Goal: Task Accomplishment & Management: Manage account settings

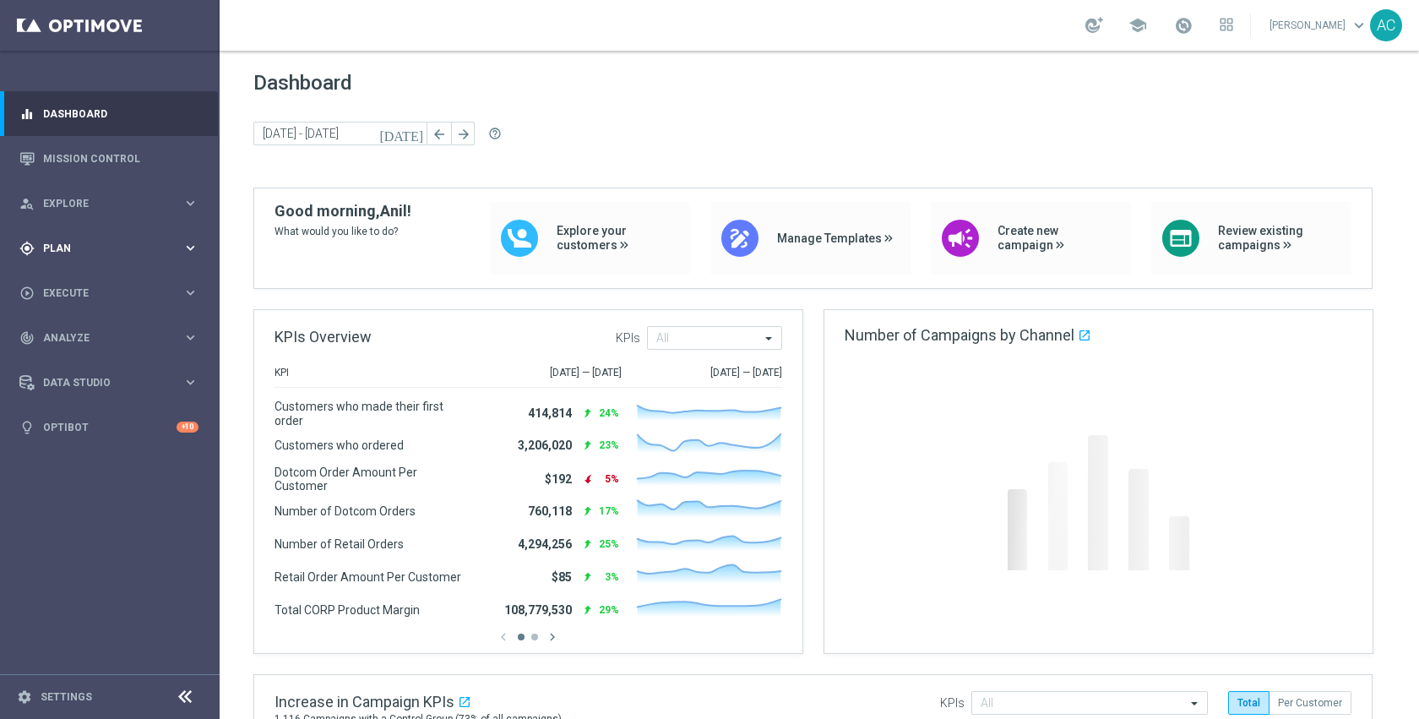
click at [68, 257] on div "gps_fixed Plan keyboard_arrow_right" at bounding box center [109, 248] width 218 height 45
click at [120, 286] on link "Target Groups" at bounding box center [110, 283] width 132 height 14
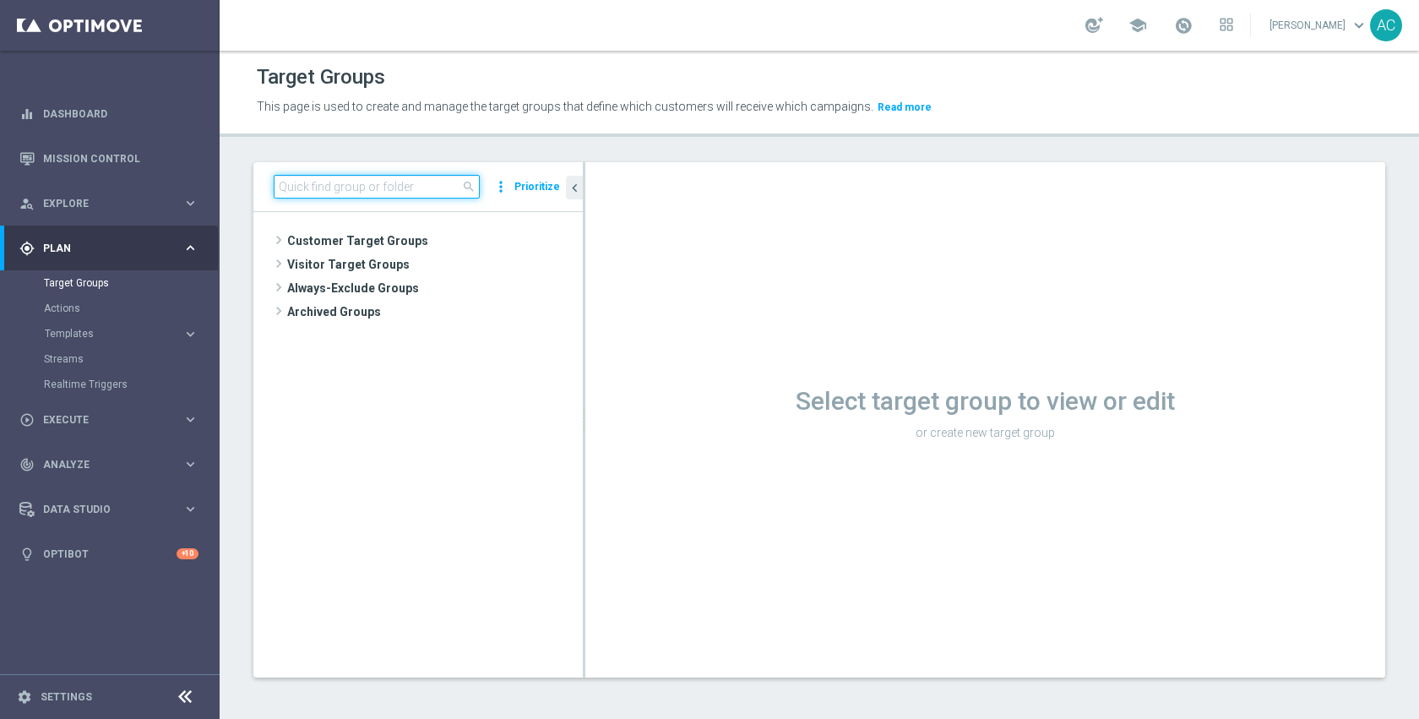
click at [329, 190] on input at bounding box center [377, 187] width 206 height 24
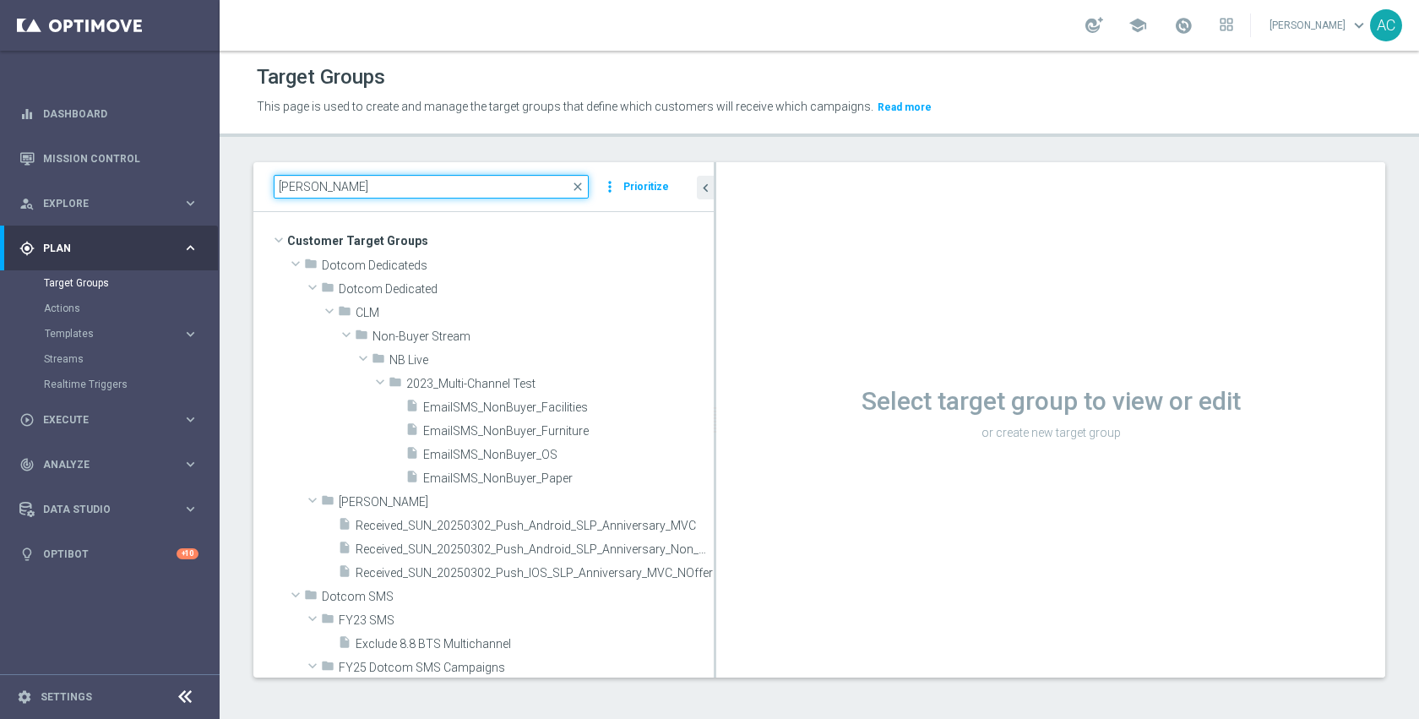
drag, startPoint x: 584, startPoint y: 344, endPoint x: 752, endPoint y: 342, distance: 167.2
click at [754, 342] on as-split "[PERSON_NAME] close more_vert Prioritize Customer Target Groups library_add cre…" at bounding box center [819, 419] width 1132 height 515
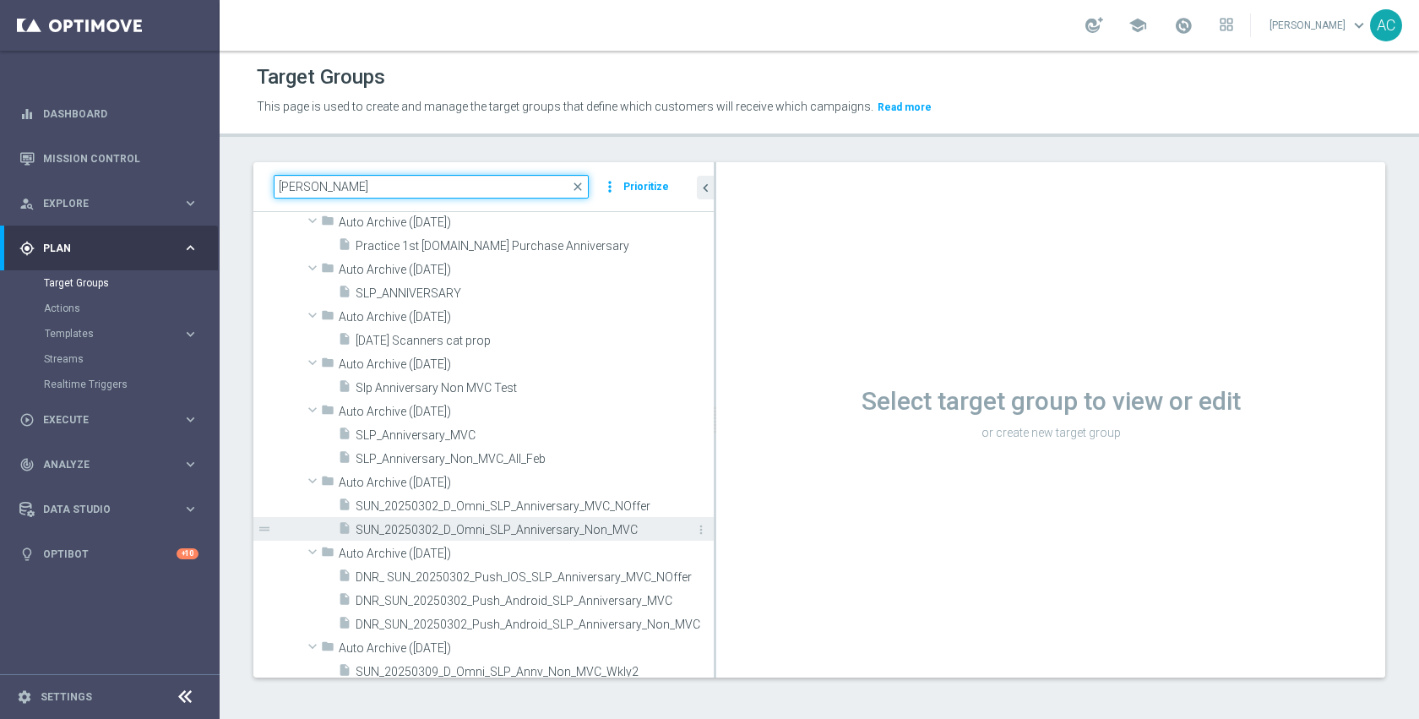
scroll to position [2483, 0]
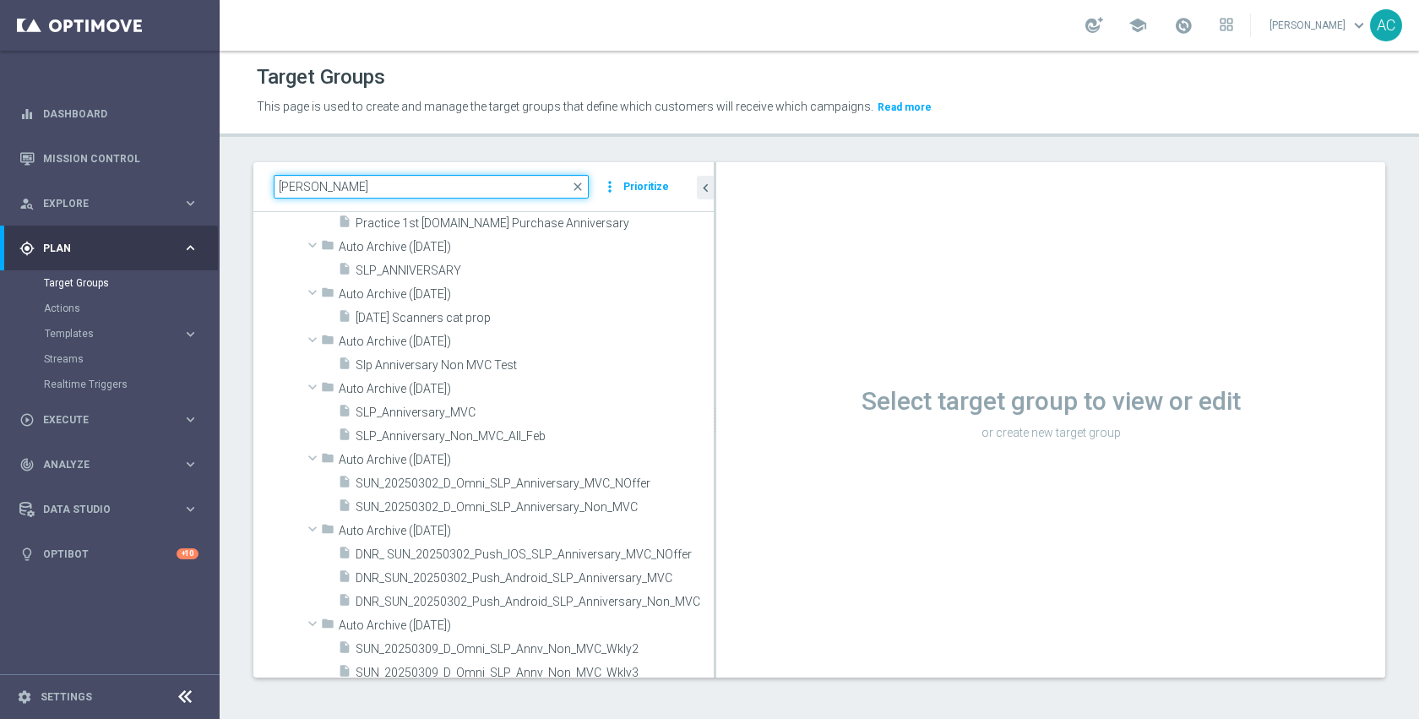
click at [331, 188] on input "[PERSON_NAME]" at bounding box center [431, 187] width 315 height 24
paste input "SLP_Anniversary_MVC"
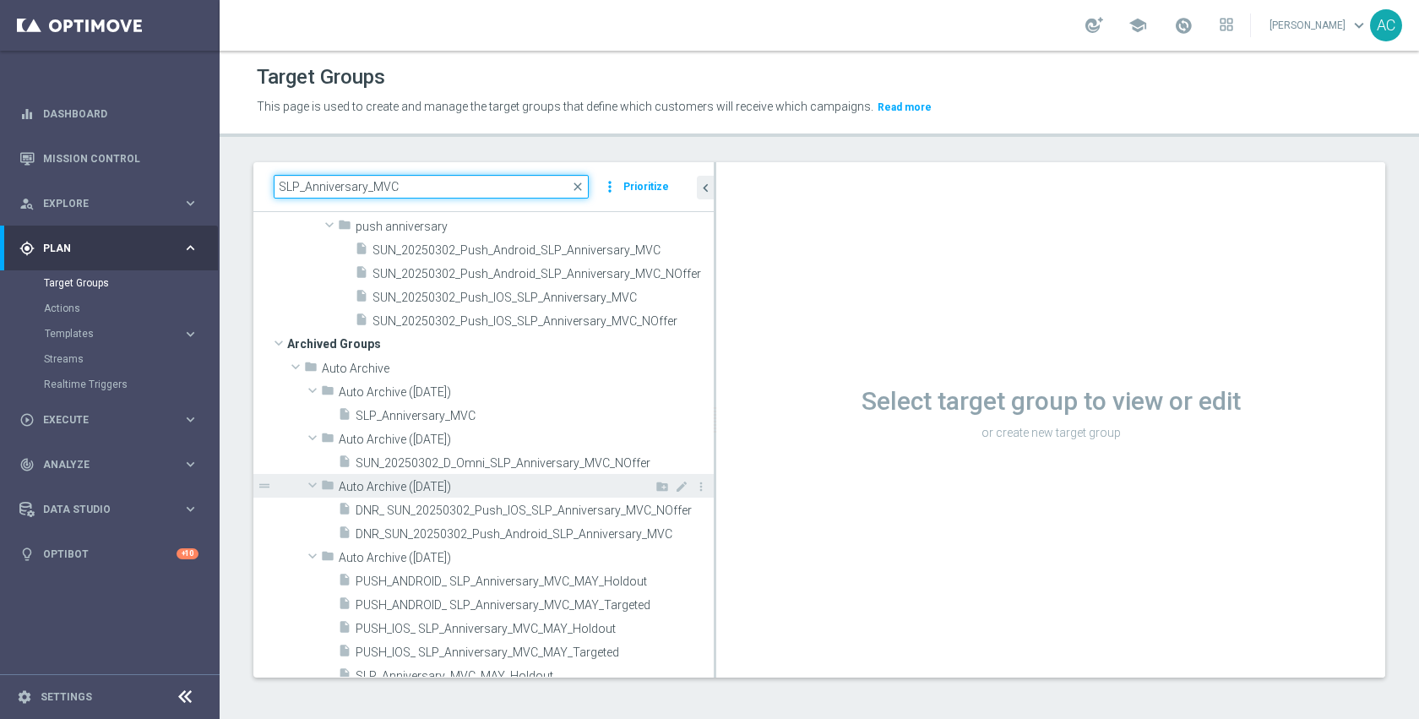
scroll to position [407, 0]
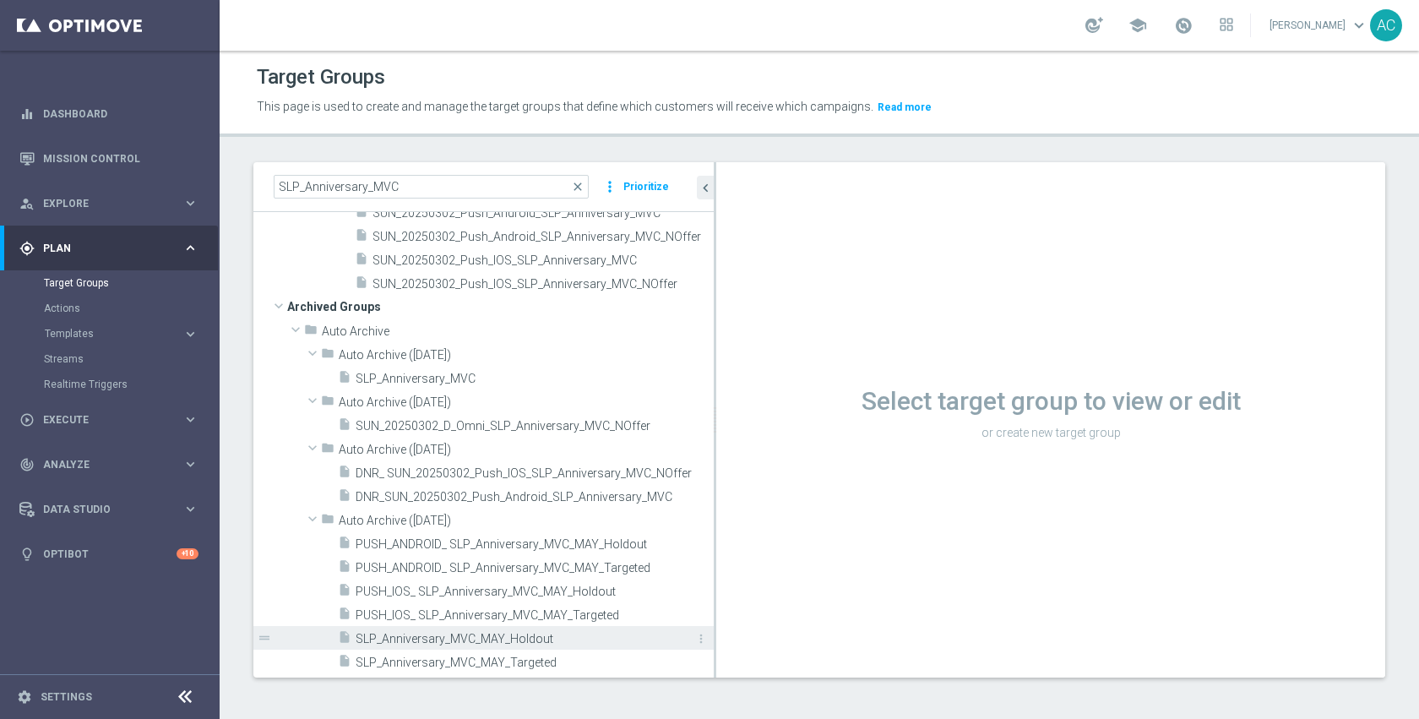
click at [555, 641] on span "SLP_Anniversary_MVC_MAY_Holdout" at bounding box center [516, 639] width 320 height 14
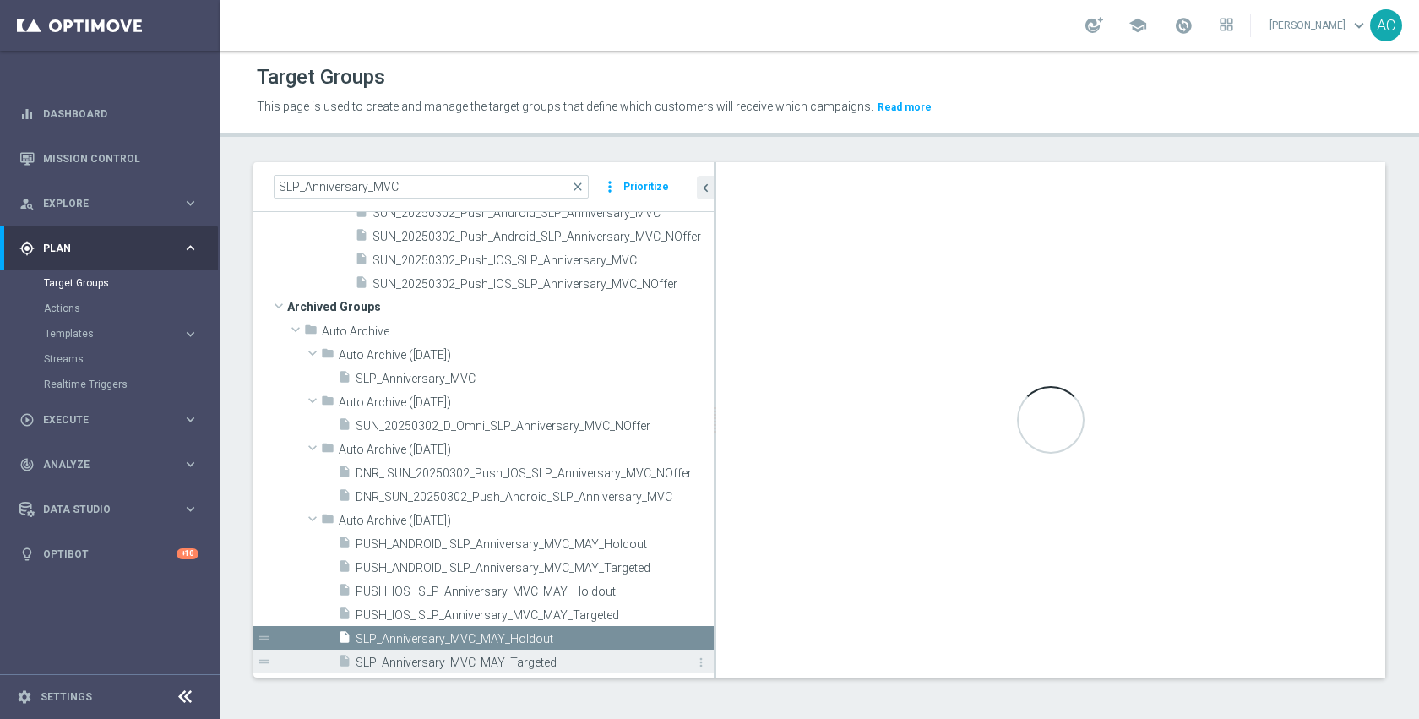
click at [559, 656] on span "SLP_Anniversary_MVC_MAY_Targeted" at bounding box center [516, 662] width 320 height 14
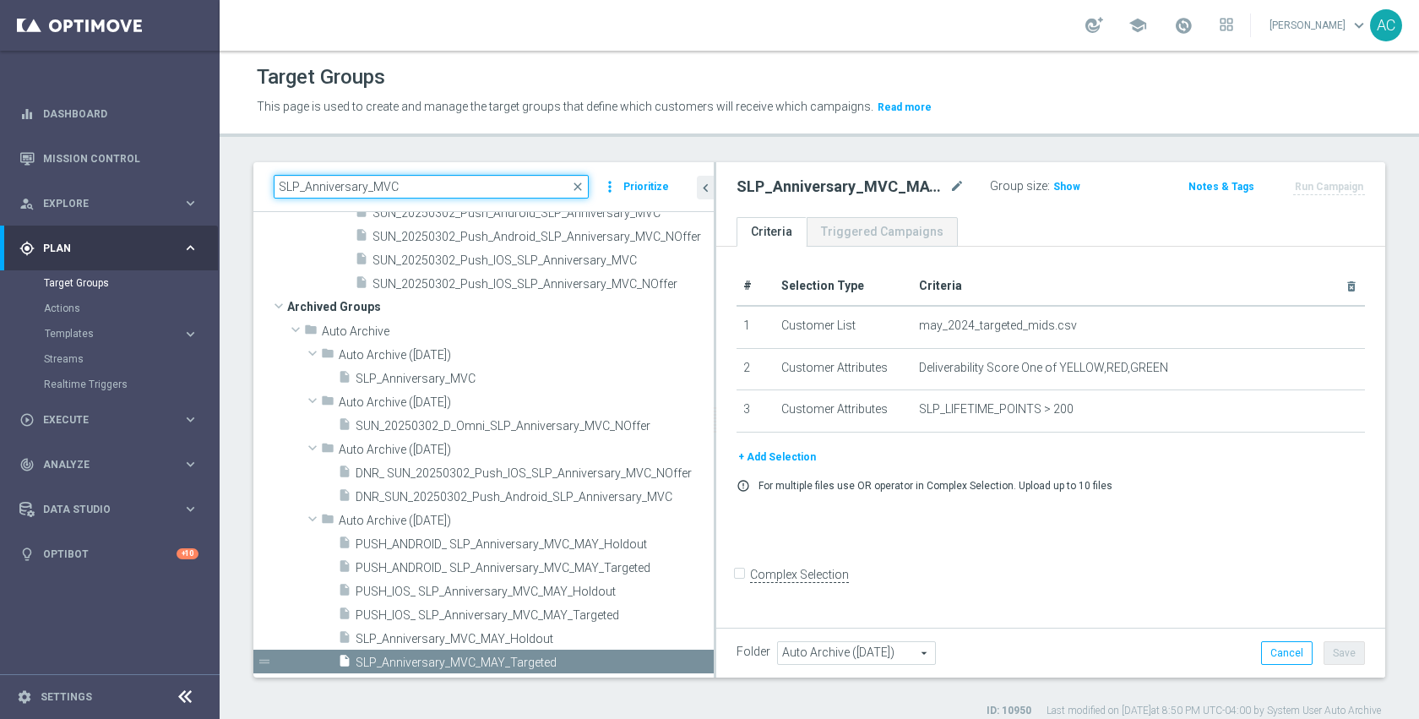
click at [443, 182] on input "SLP_Anniversary_MVC" at bounding box center [431, 187] width 315 height 24
paste input "SUN_20250302_D_Omni_"
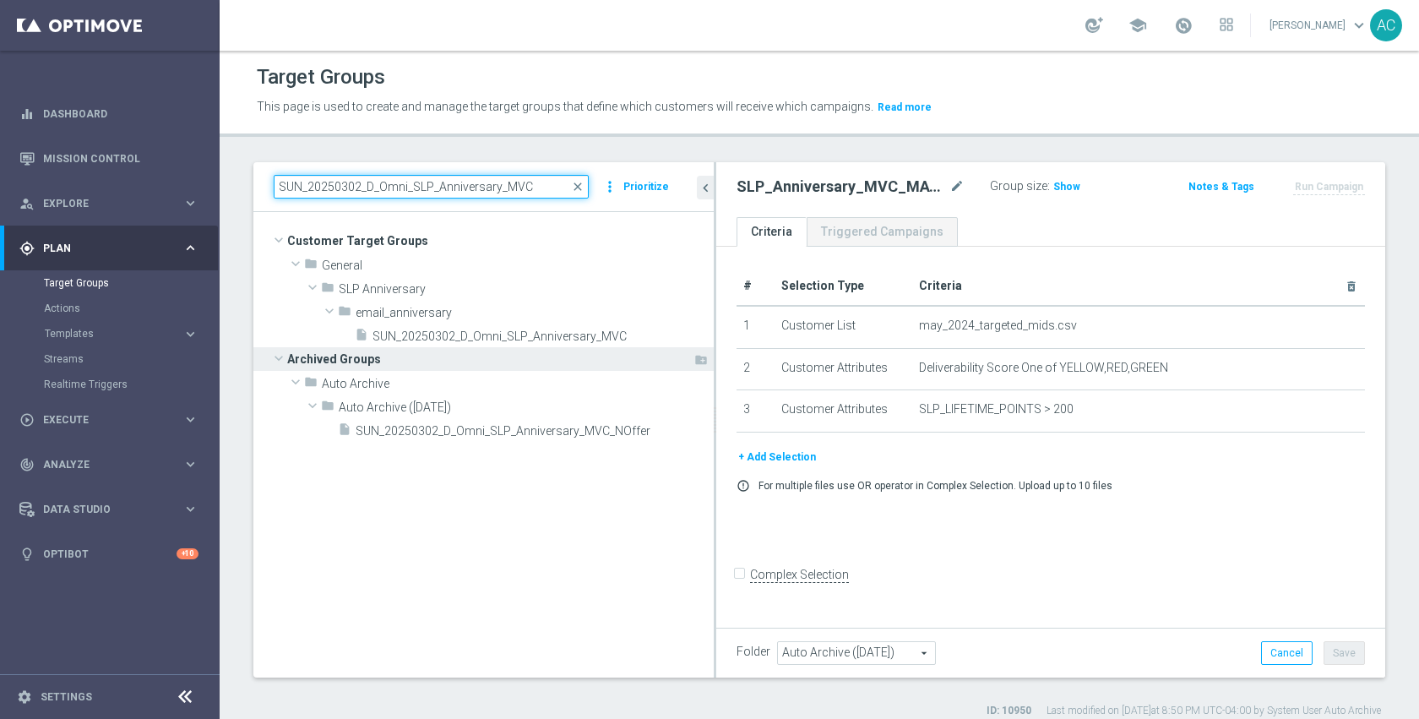
type input "SUN_20250302_D_Omni_SLP_Anniversary_MVC"
click at [443, 352] on span "Archived Groups" at bounding box center [489, 359] width 405 height 24
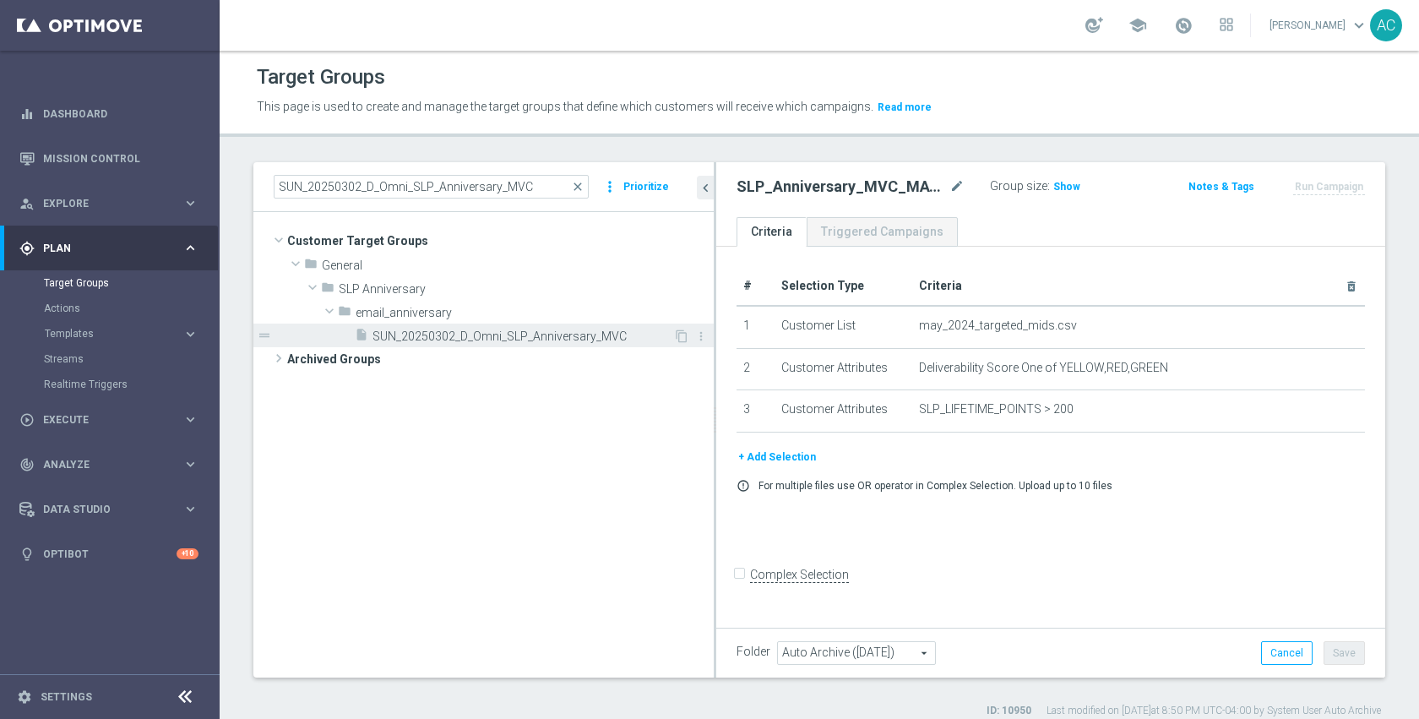
click at [447, 339] on span "SUN_20250302_D_Omni_SLP_Anniversary_MVC" at bounding box center [522, 336] width 301 height 14
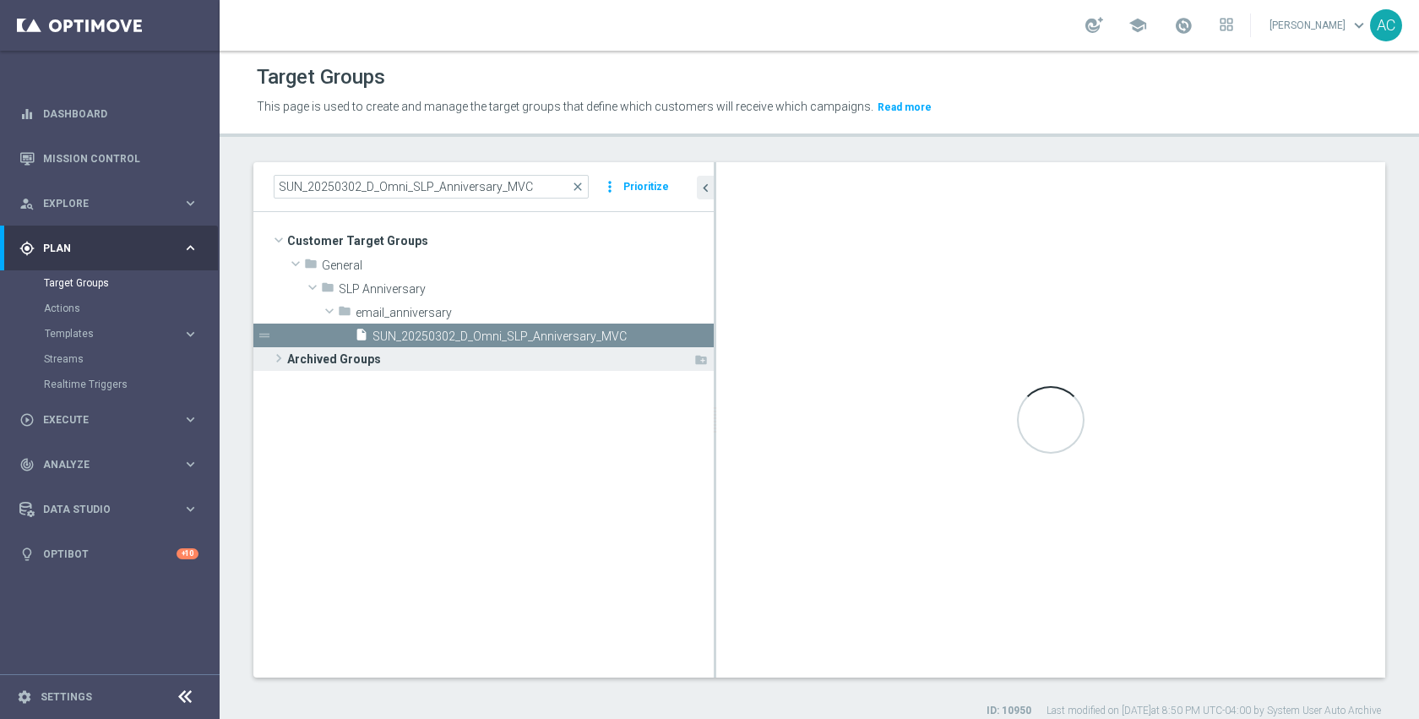
type input "email_anniversary"
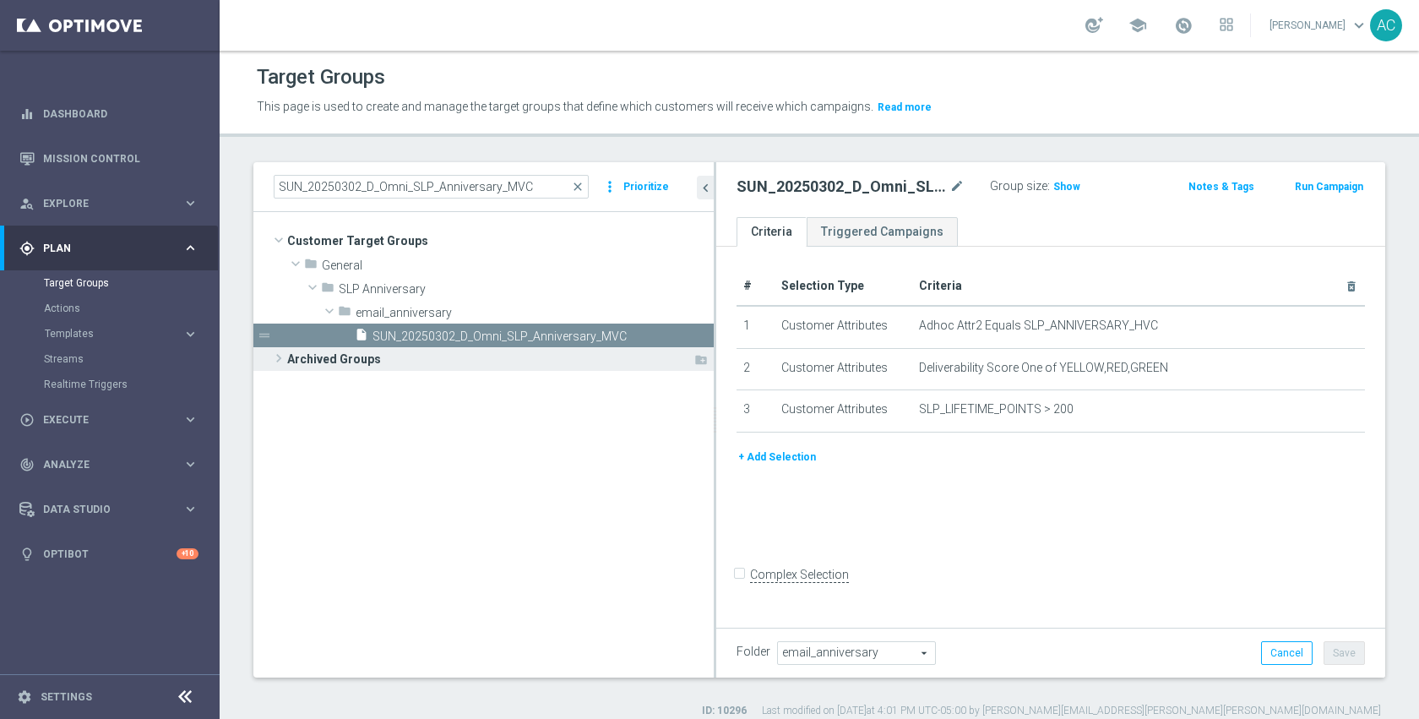
click at [435, 367] on span "Archived Groups" at bounding box center [489, 359] width 405 height 24
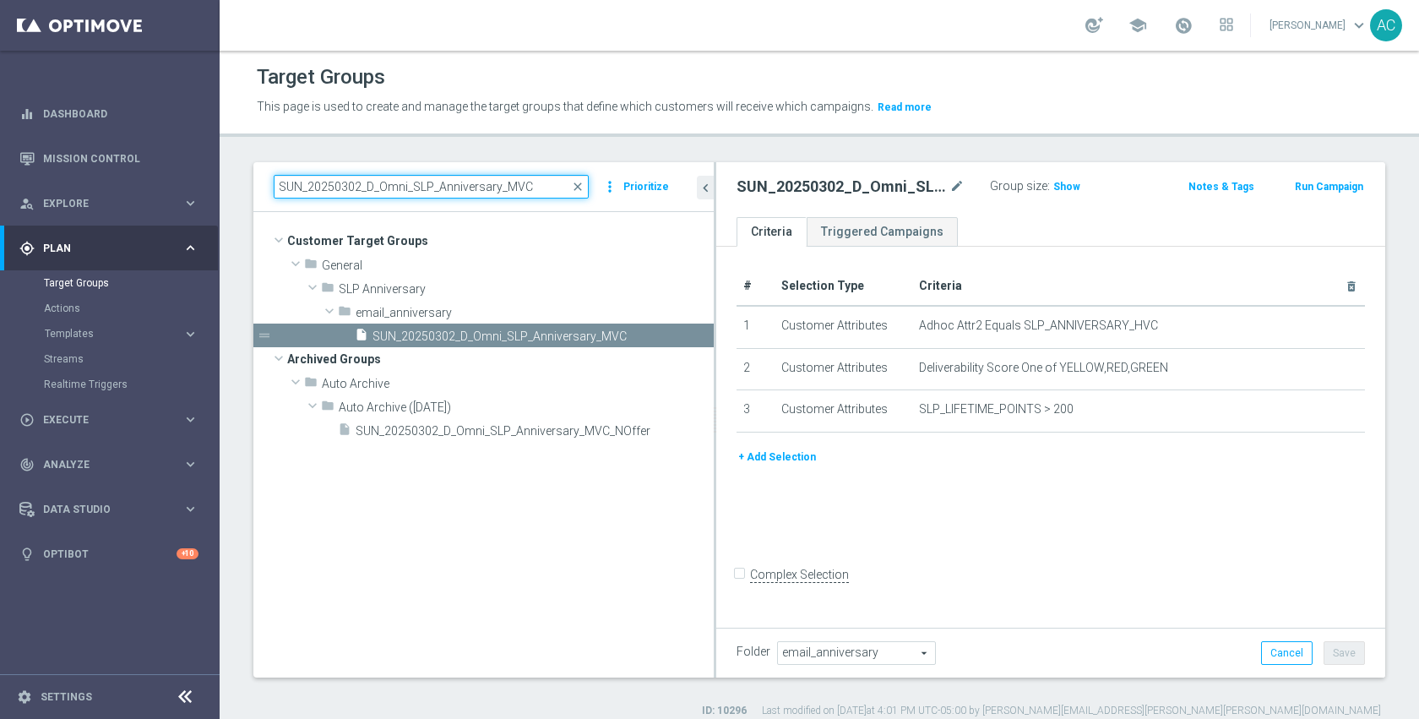
click at [539, 187] on input "SUN_20250302_D_Omni_SLP_Anniversary_MVC" at bounding box center [431, 187] width 315 height 24
paste input
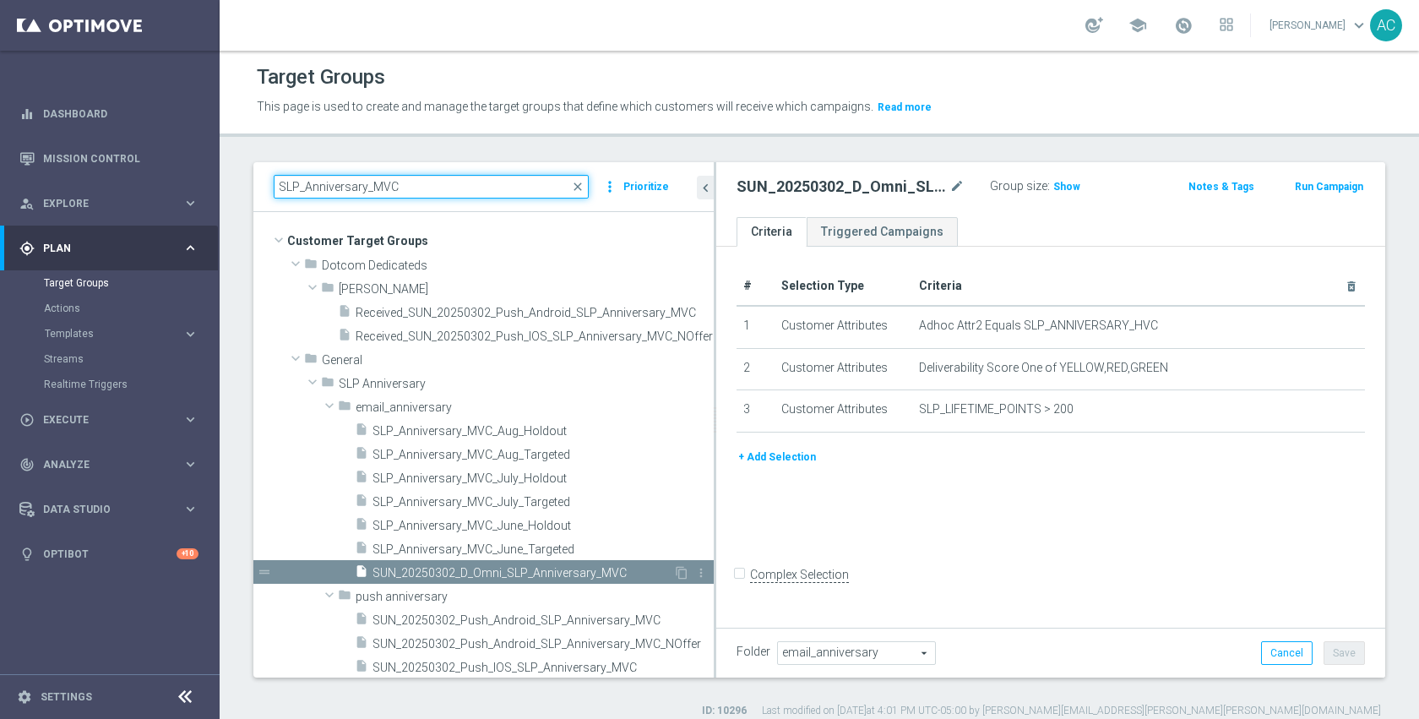
type input "SLP_Anniversary_MVC"
click at [537, 569] on span "SUN_20250302_D_Omni_SLP_Anniversary_MVC" at bounding box center [522, 573] width 301 height 14
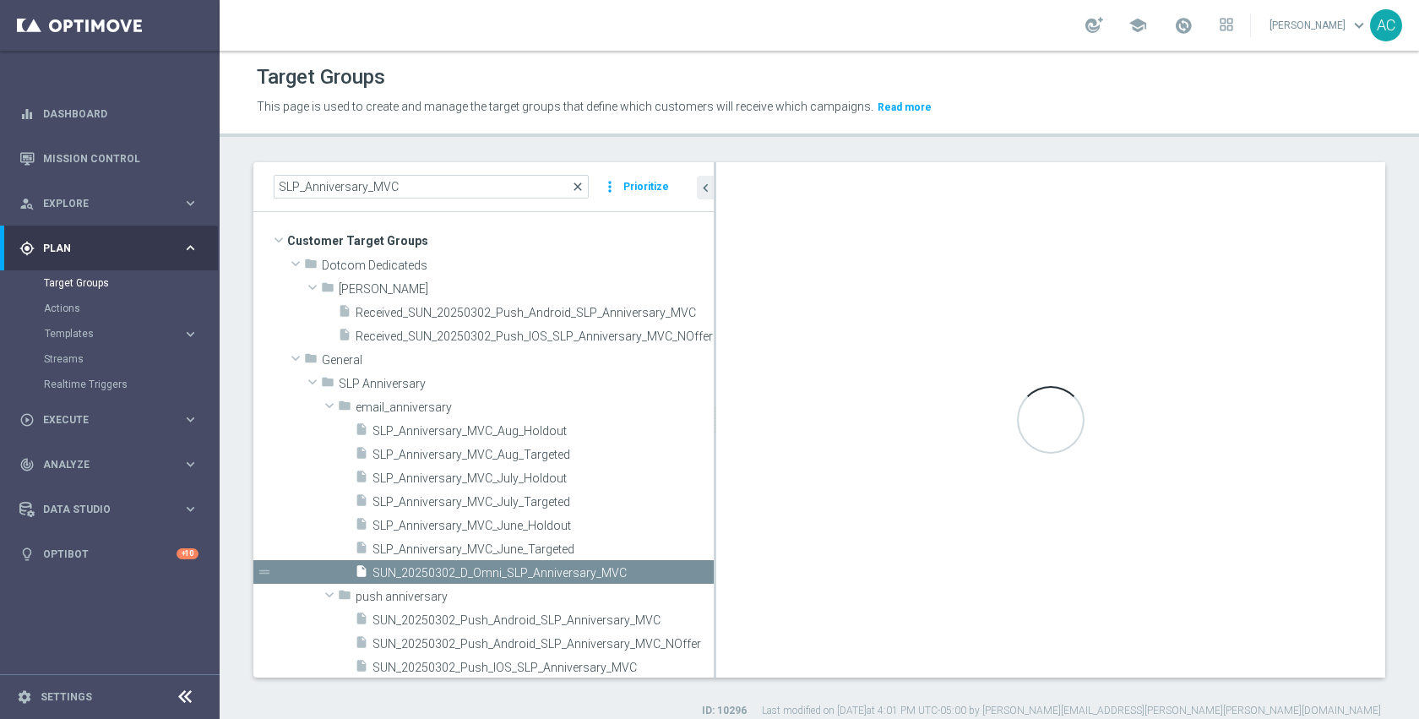
click at [582, 182] on span "close" at bounding box center [578, 187] width 14 height 14
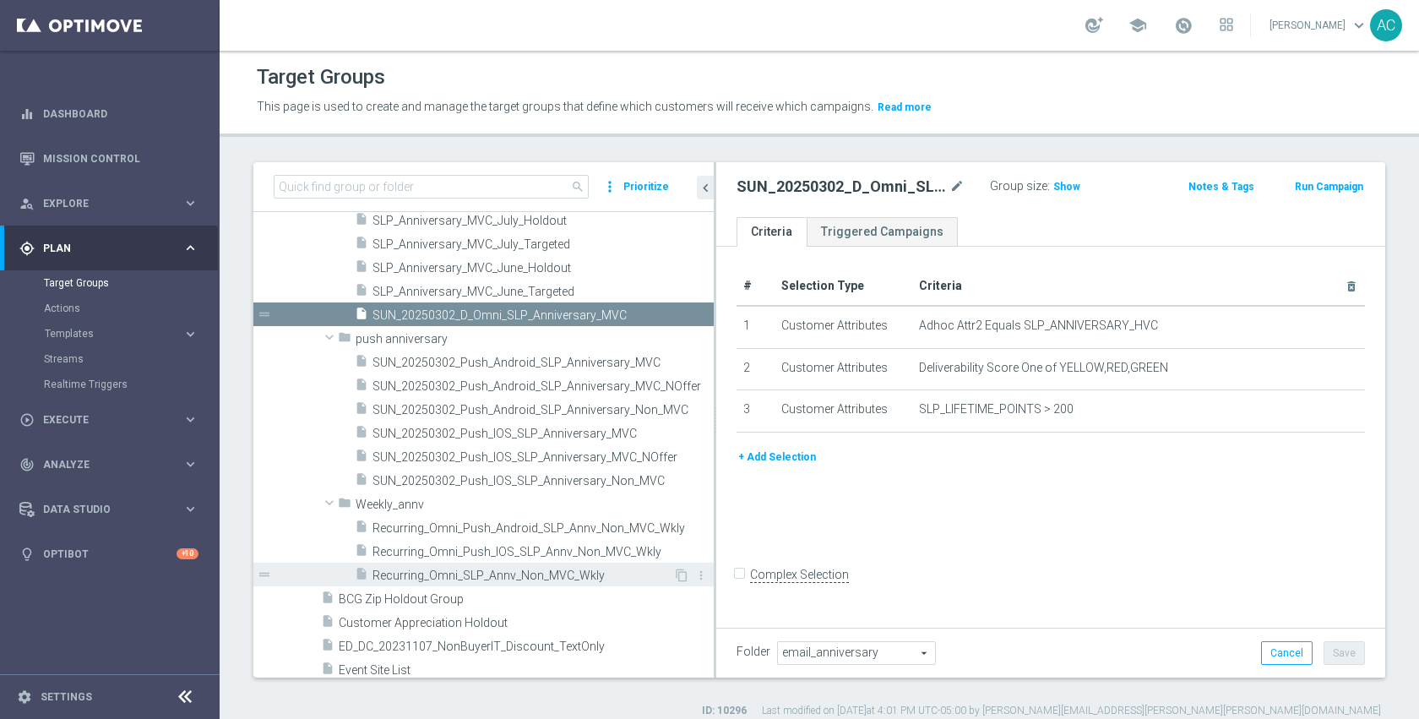
scroll to position [13243, 0]
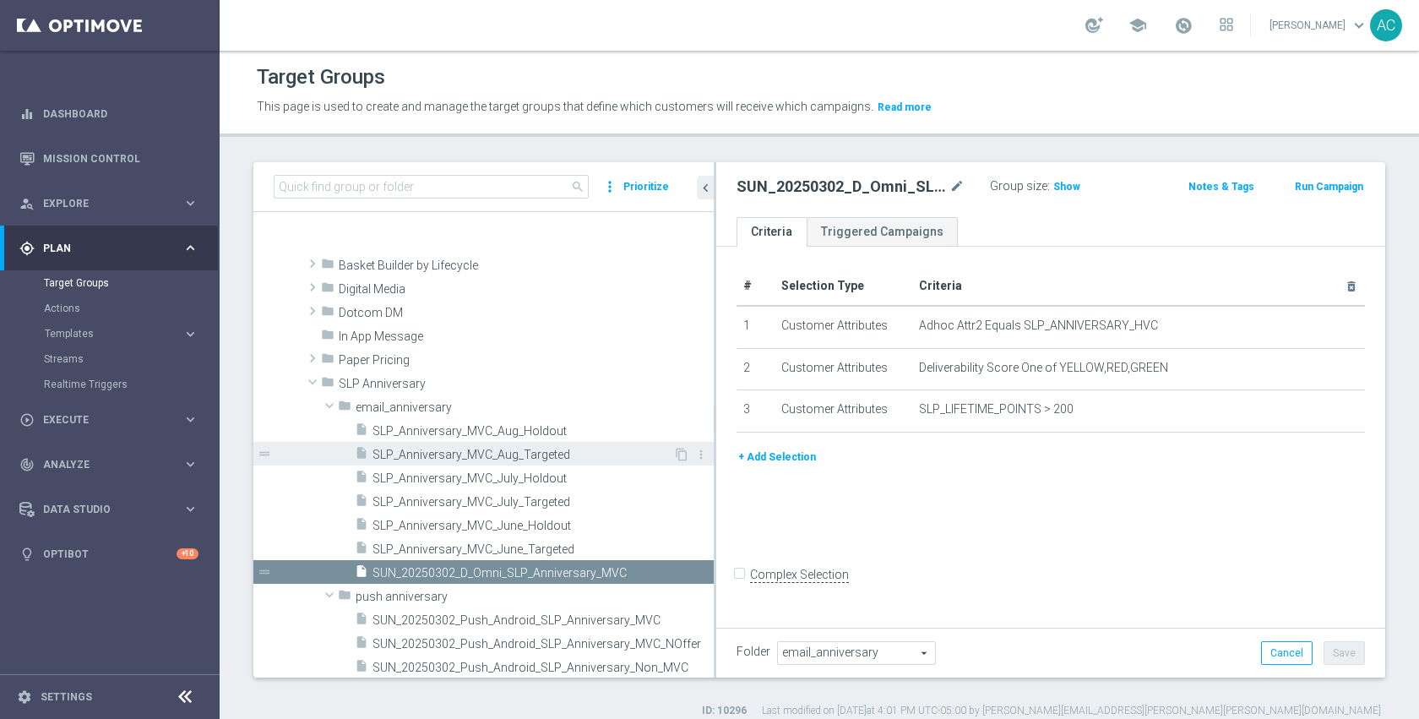
click at [515, 442] on div "insert_drive_file SLP_Anniversary_MVC_Aug_Targeted" at bounding box center [514, 454] width 318 height 24
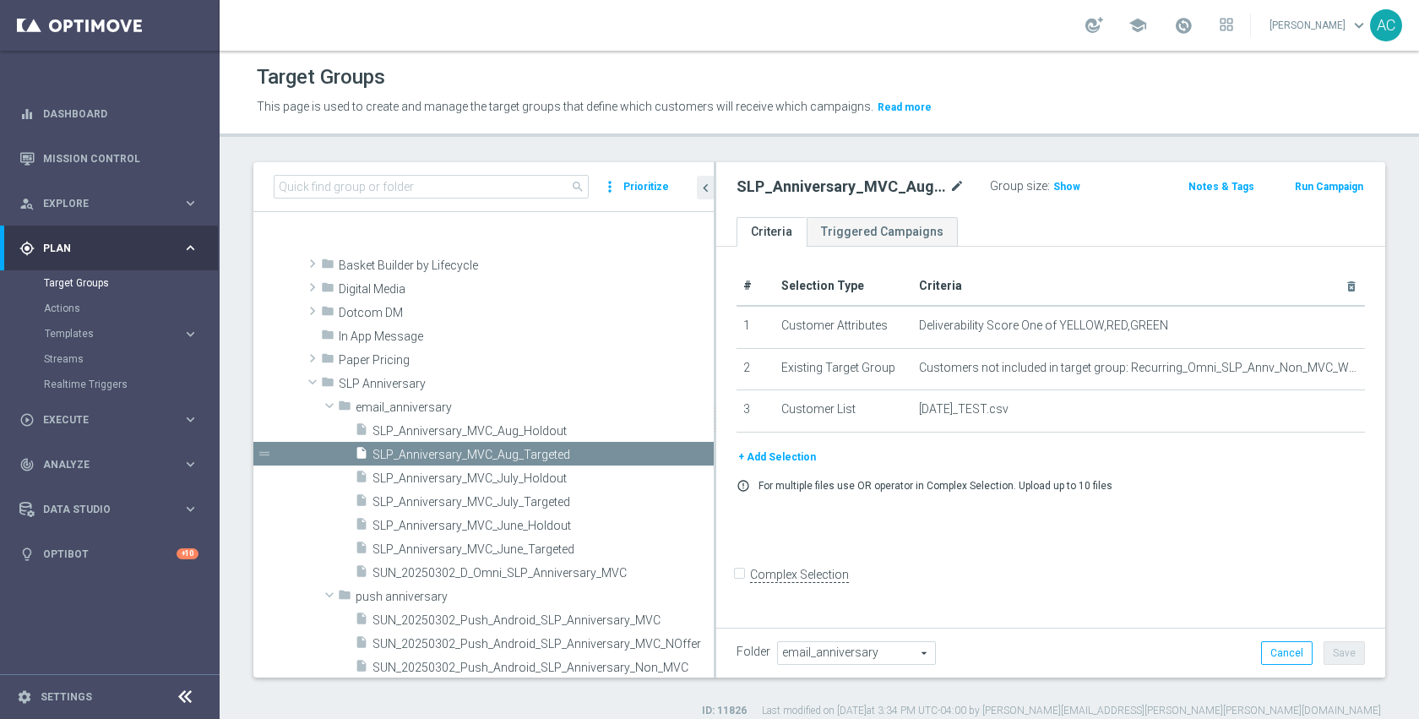
click at [962, 184] on icon "mode_edit" at bounding box center [956, 187] width 15 height 20
click at [590, 432] on span "SLP_Anniversary_MVC_Aug_Holdout" at bounding box center [522, 431] width 301 height 14
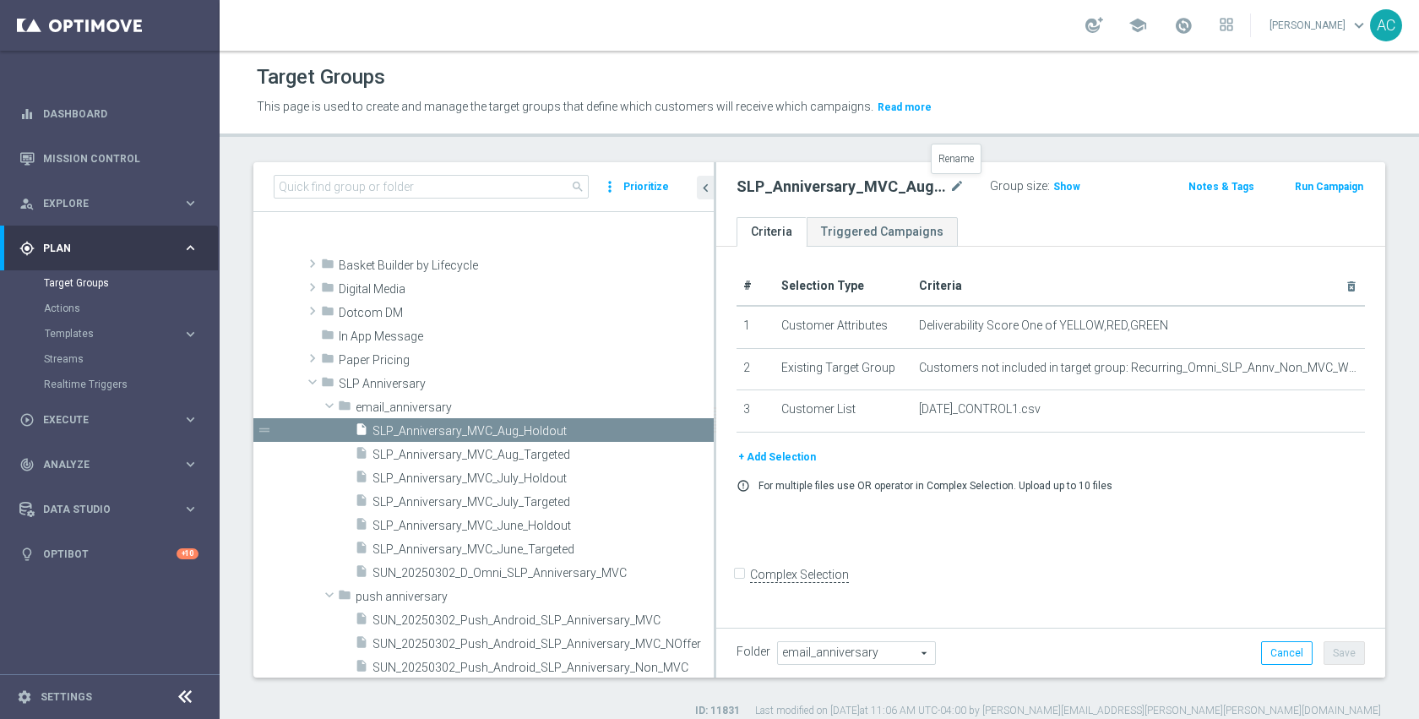
click at [959, 180] on icon "mode_edit" at bounding box center [956, 187] width 15 height 20
click at [585, 480] on span "SLP_Anniversary_MVC_July_Holdout" at bounding box center [522, 478] width 301 height 14
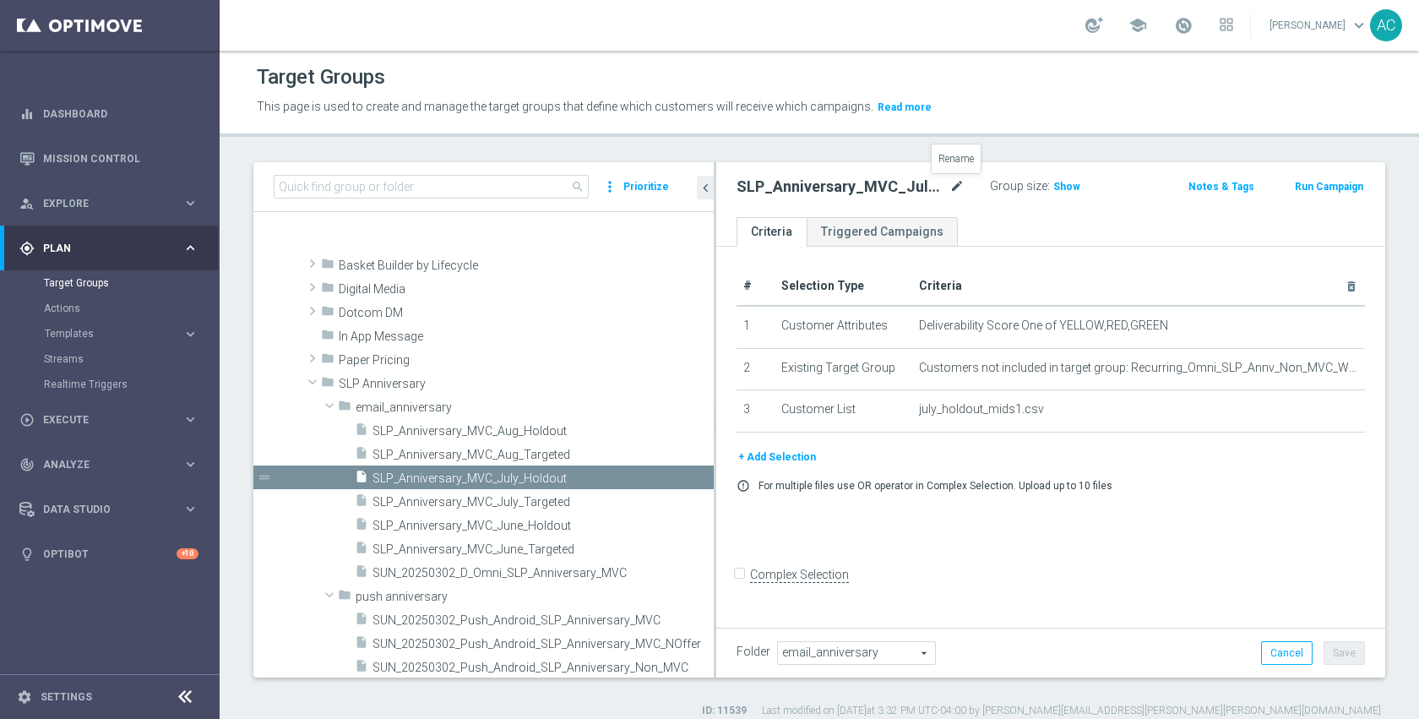
click at [955, 187] on icon "mode_edit" at bounding box center [956, 187] width 15 height 20
click at [553, 506] on span "SLP_Anniversary_MVC_July_Targeted" at bounding box center [522, 502] width 301 height 14
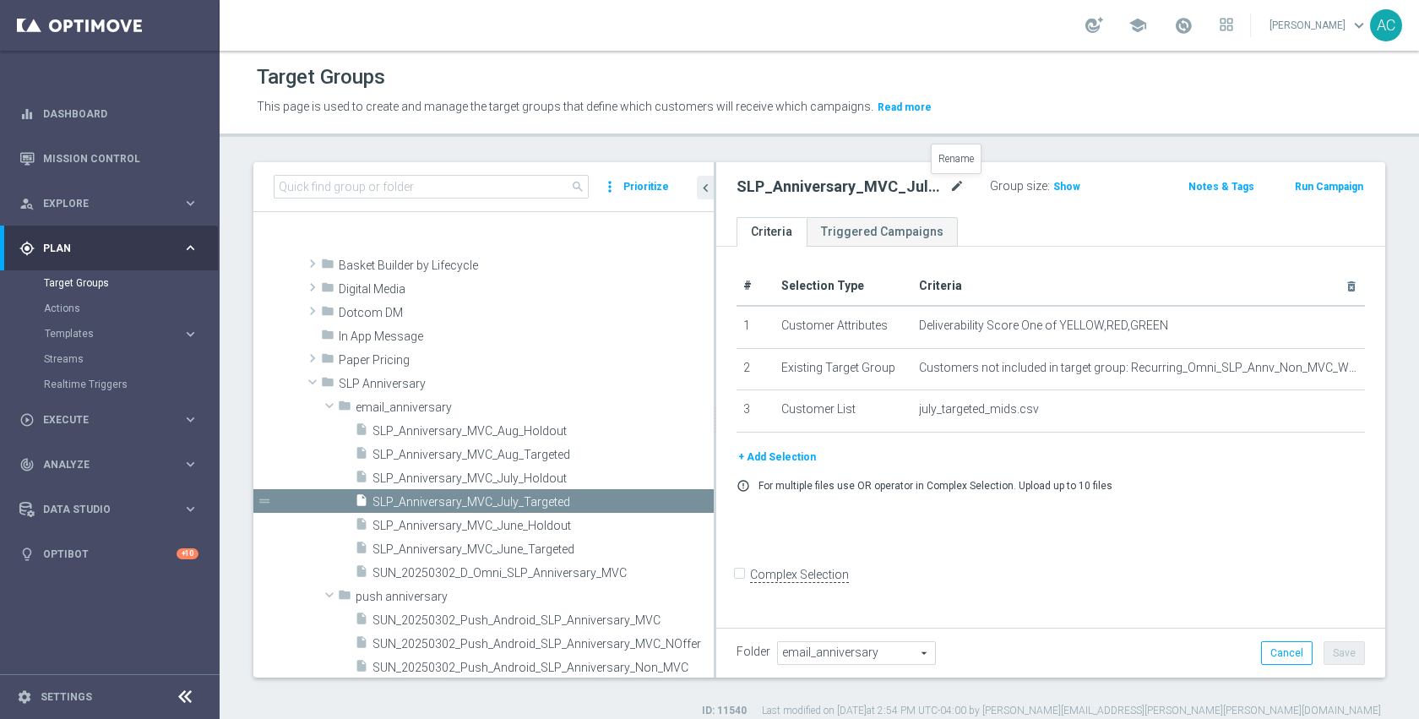
click at [959, 194] on icon "mode_edit" at bounding box center [956, 187] width 15 height 20
click at [558, 525] on span "SLP_Anniversary_MVC_June_Holdout" at bounding box center [542, 526] width 341 height 14
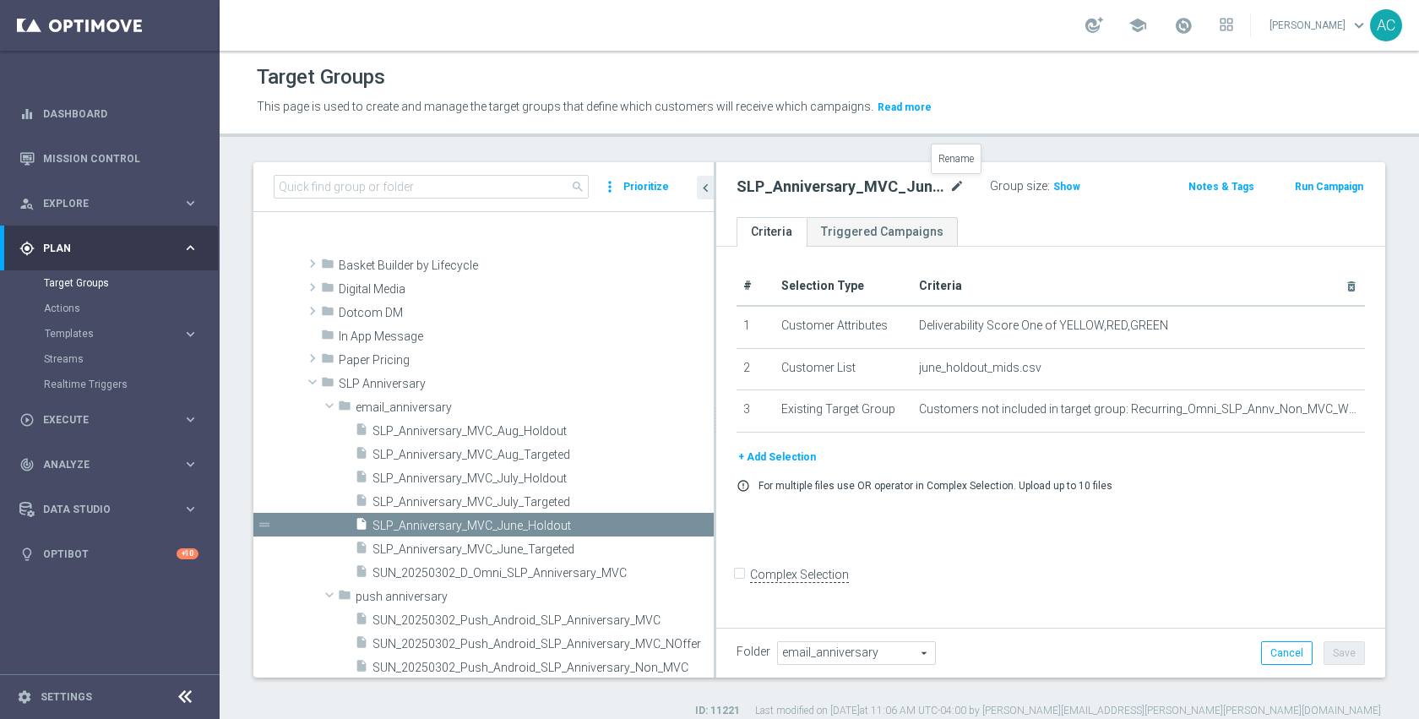
click at [959, 185] on icon "mode_edit" at bounding box center [956, 187] width 15 height 20
click at [559, 556] on span "SLP_Anniversary_MVC_June_Targeted" at bounding box center [522, 549] width 301 height 14
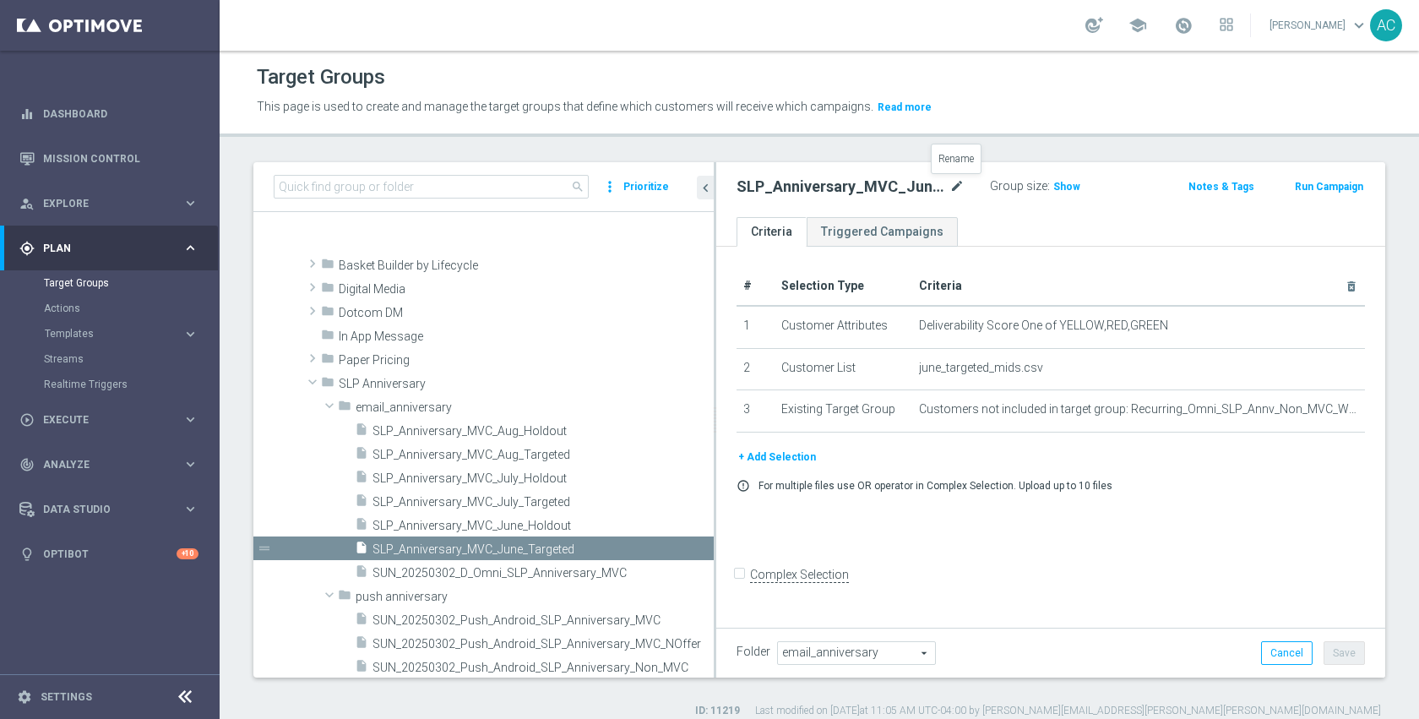
click at [959, 187] on icon "mode_edit" at bounding box center [956, 187] width 15 height 20
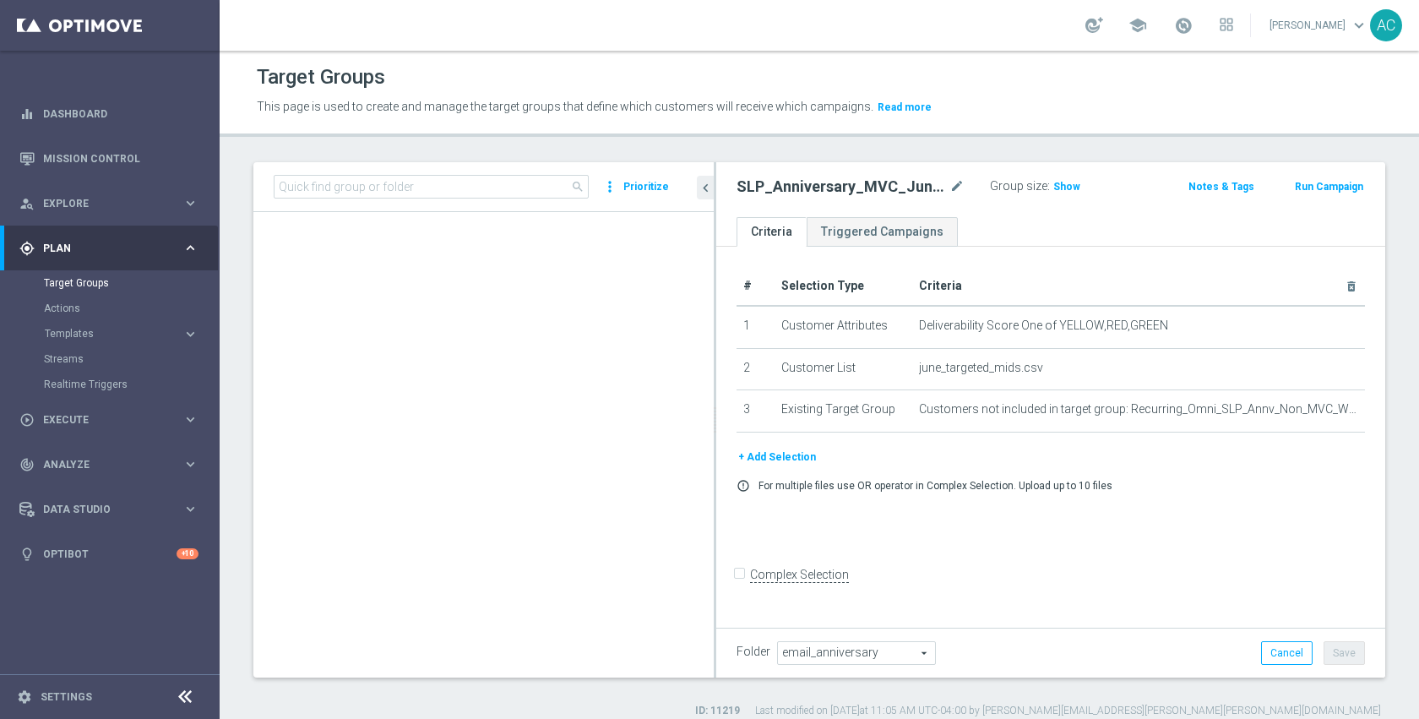
scroll to position [15173, 0]
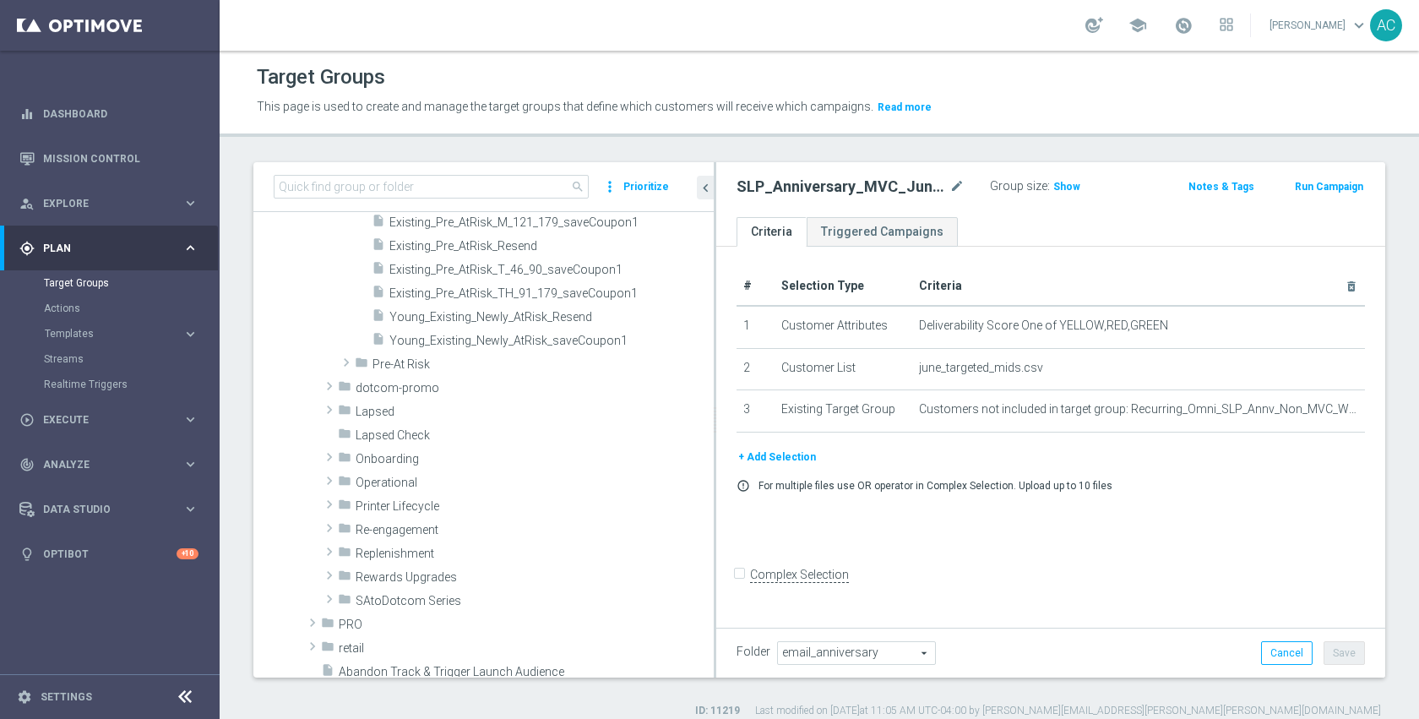
click at [948, 186] on div "SLP_Anniversary_MVC_June_Targeted mode_edit" at bounding box center [850, 187] width 228 height 20
click at [951, 185] on icon "mode_edit" at bounding box center [956, 187] width 15 height 20
click at [913, 190] on input "SLP_Anniversary_MVC_June_Targeted" at bounding box center [850, 189] width 228 height 24
drag, startPoint x: 858, startPoint y: 189, endPoint x: 738, endPoint y: 191, distance: 119.9
click at [738, 191] on input "SLP_Anniversary_MVC_June_Targeted" at bounding box center [850, 189] width 228 height 24
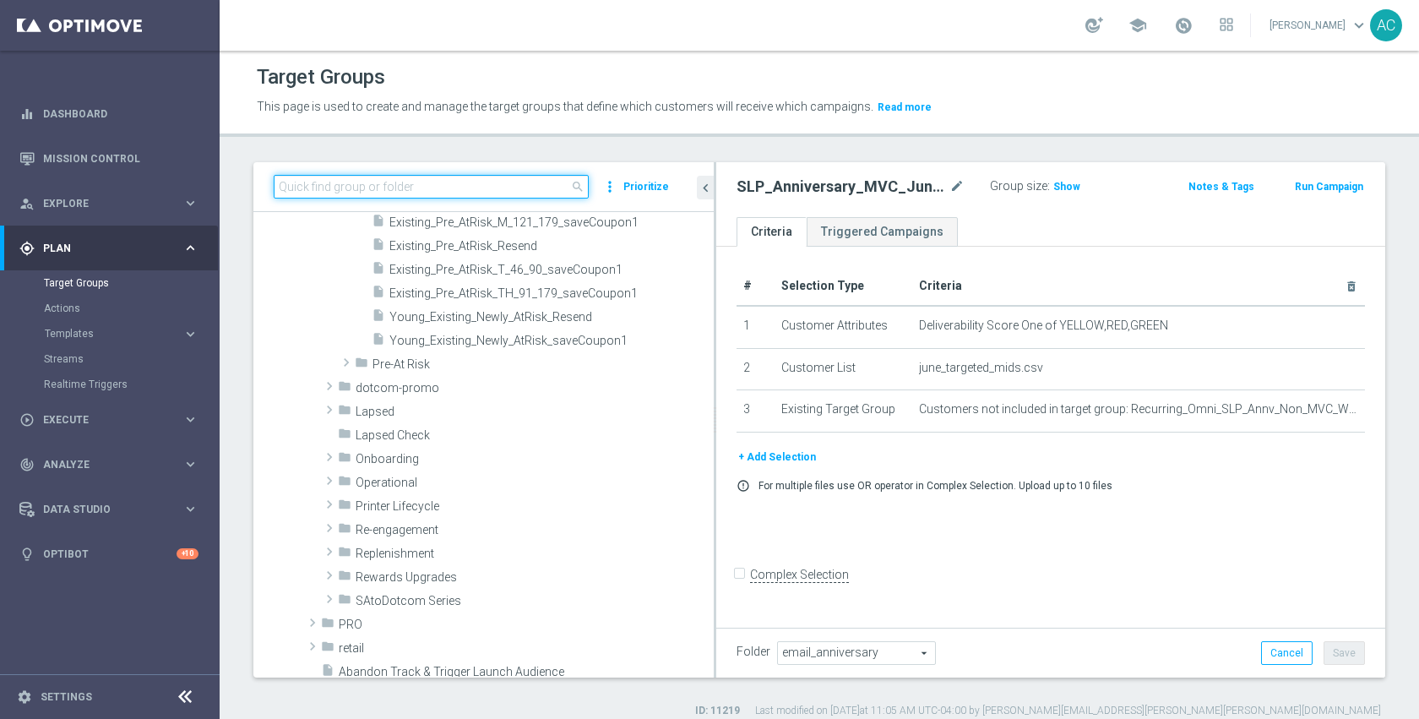
click at [472, 195] on input at bounding box center [431, 187] width 315 height 24
paste input "SLP_Anniversary_MVC"
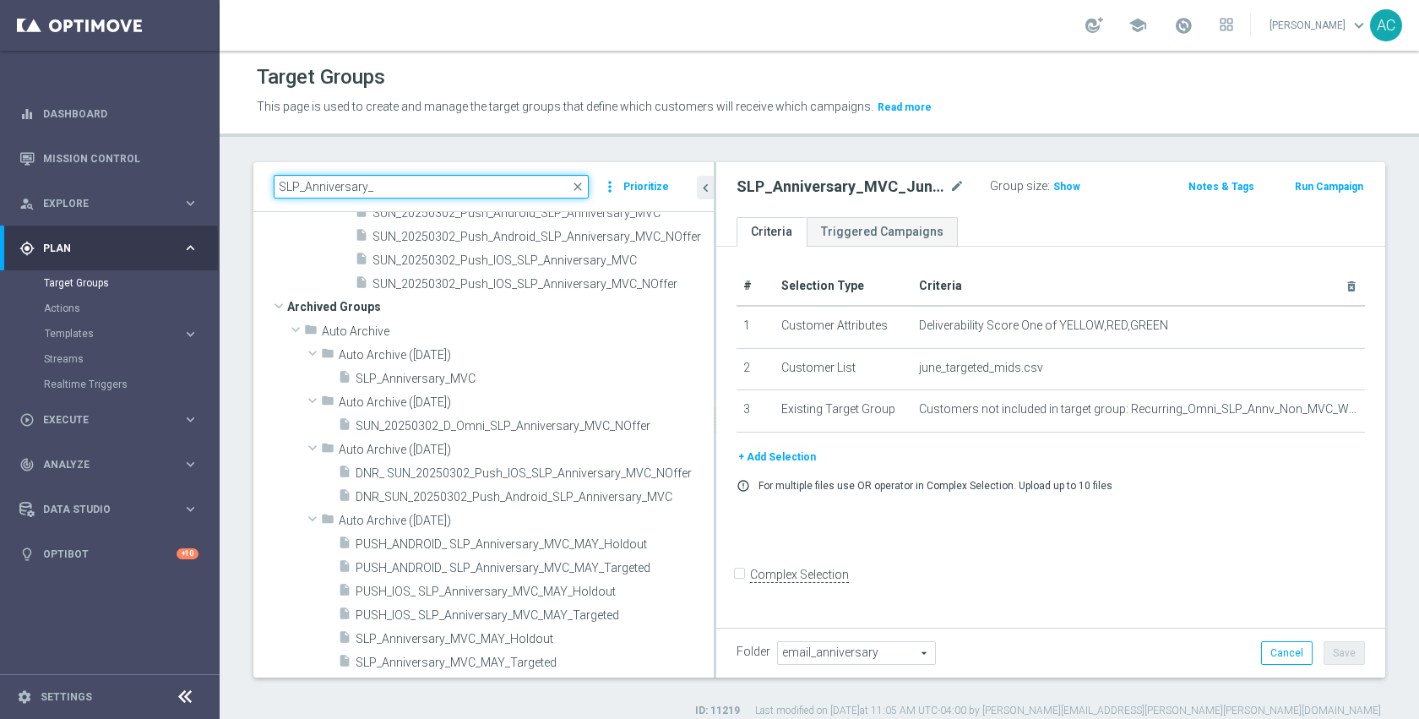
scroll to position [407, 0]
type input "SLP_Anniversary_mvc"
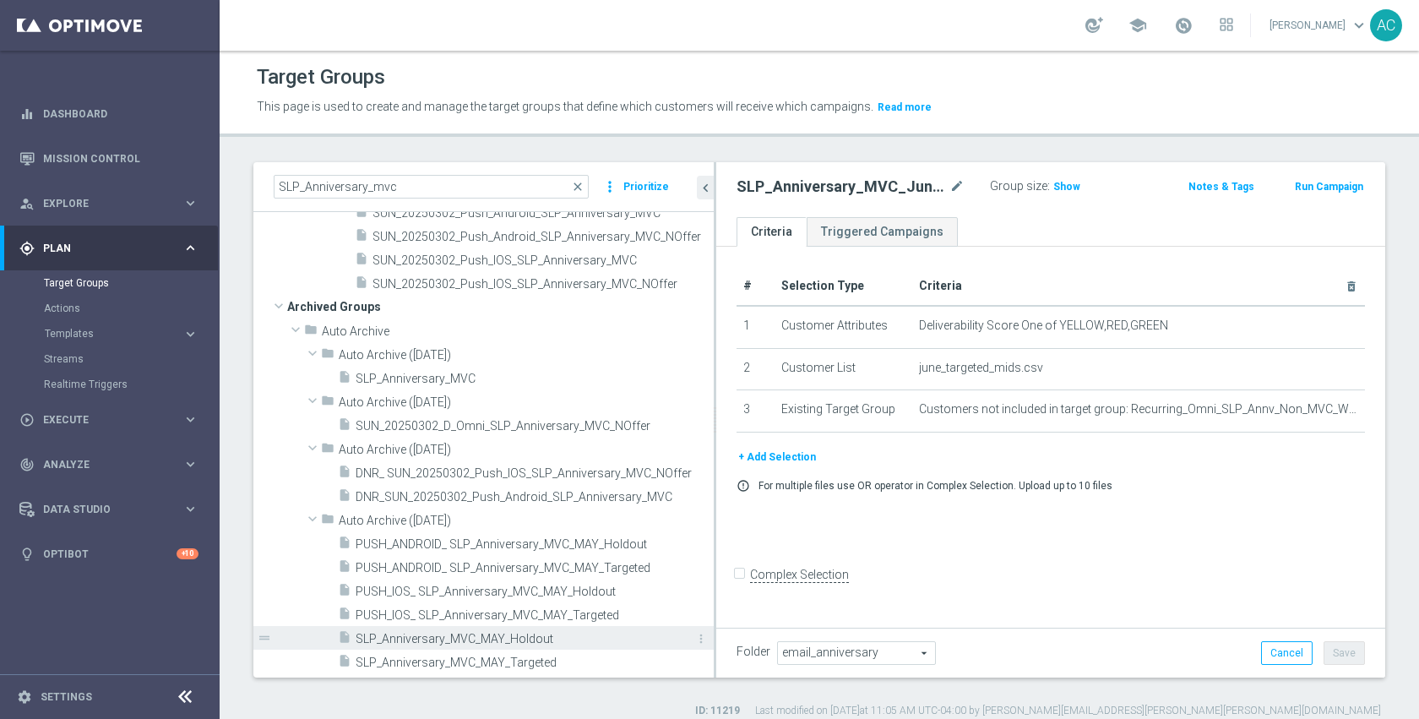
click at [502, 628] on div "insert_drive_file SLP_Anniversary_MVC_MAY_Holdout" at bounding box center [507, 638] width 338 height 24
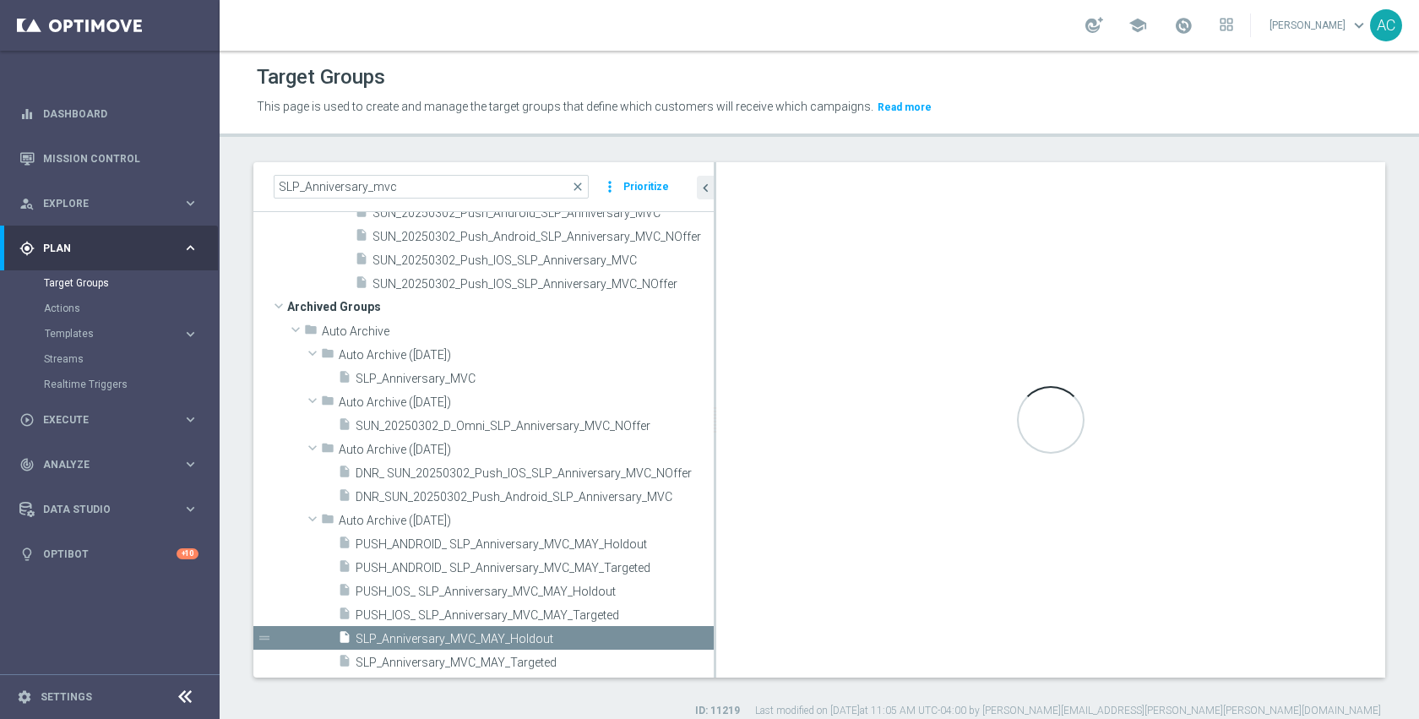
type input "Auto Archive ([DATE])"
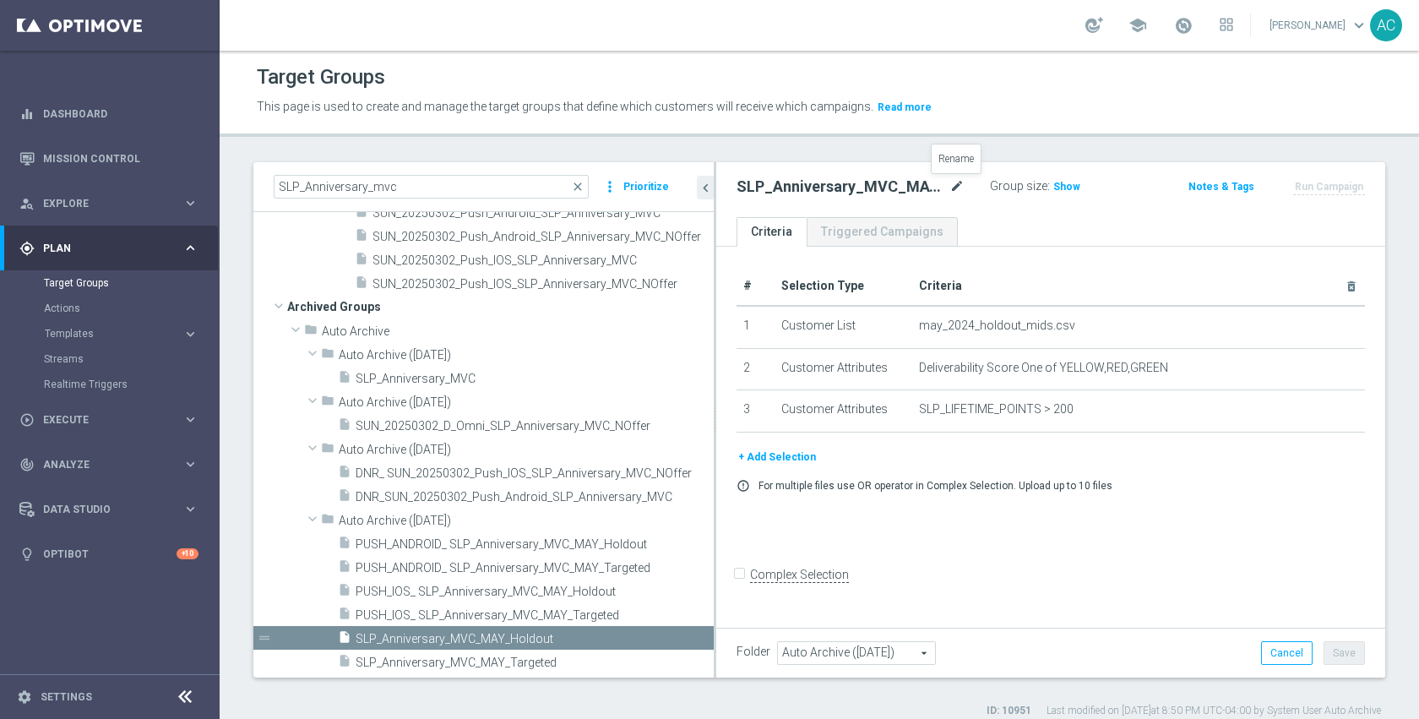
click at [961, 187] on icon "mode_edit" at bounding box center [956, 187] width 15 height 20
click at [494, 666] on span "SLP_Anniversary_MVC_MAY_Targeted" at bounding box center [516, 662] width 320 height 14
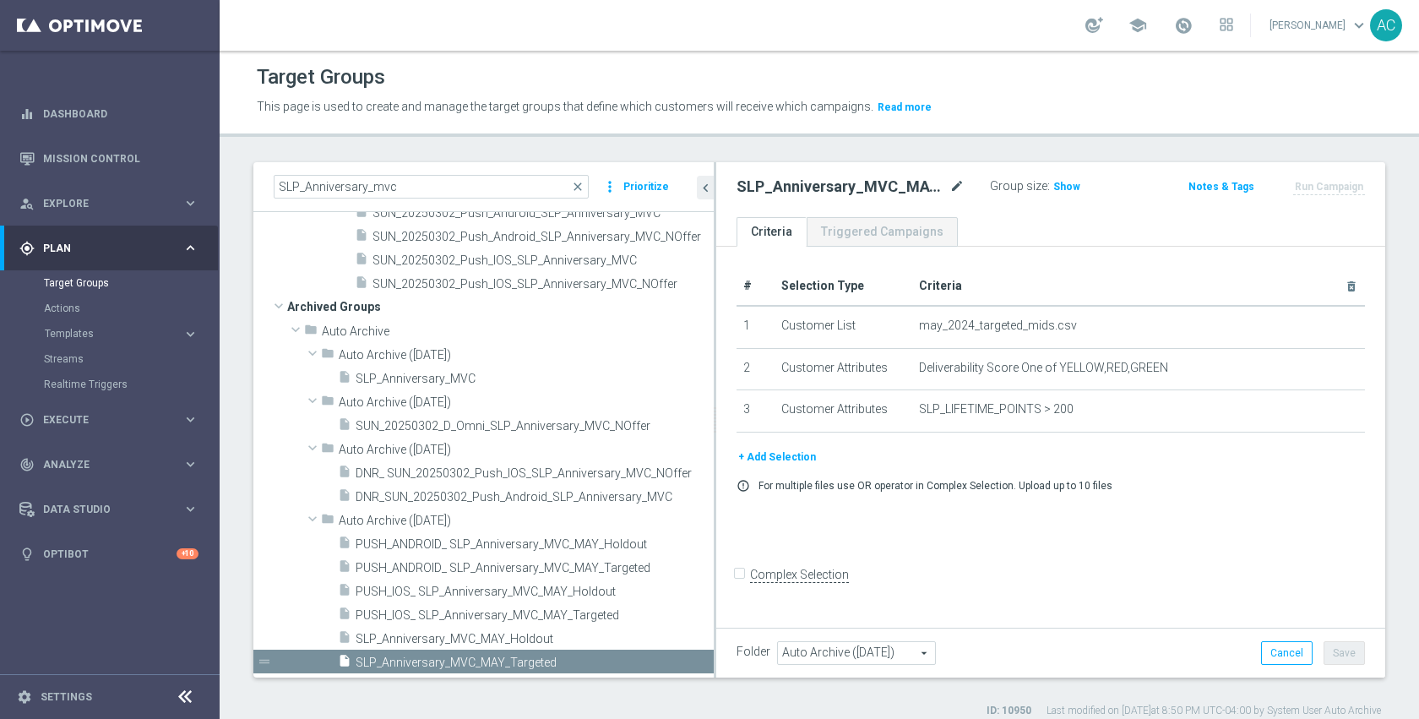
click at [959, 190] on icon "mode_edit" at bounding box center [956, 187] width 15 height 20
